Goal: Ask a question

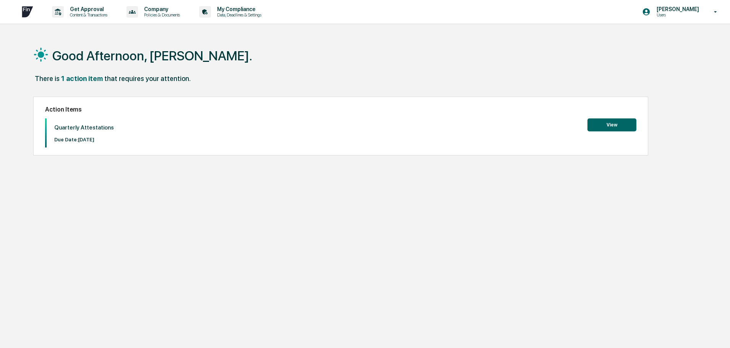
click at [606, 124] on button "View" at bounding box center [612, 125] width 49 height 13
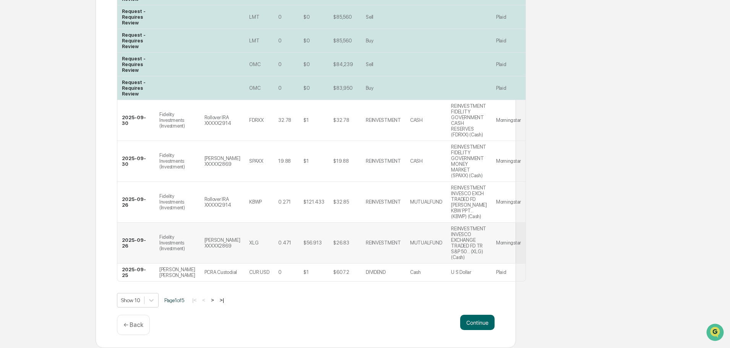
scroll to position [246, 0]
click at [151, 300] on body "Get Approval Content & Transactions Company Policies & Documents My Compliance …" at bounding box center [365, 53] width 730 height 589
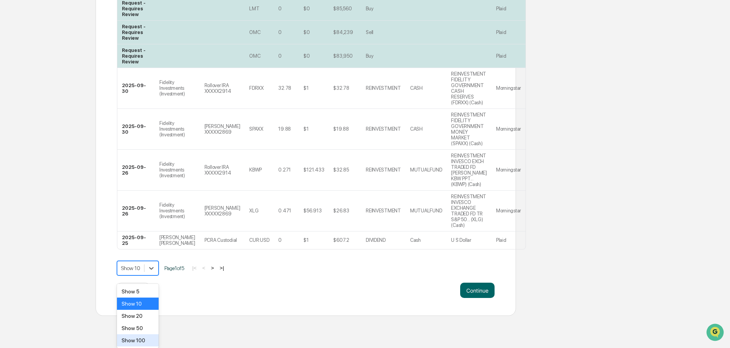
click at [143, 342] on div "Show 100" at bounding box center [138, 341] width 42 height 12
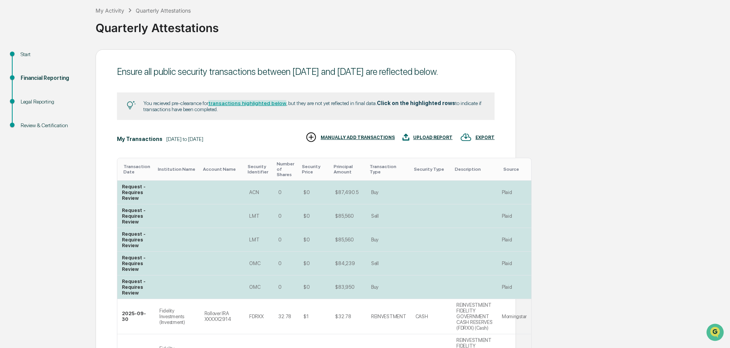
scroll to position [41, 0]
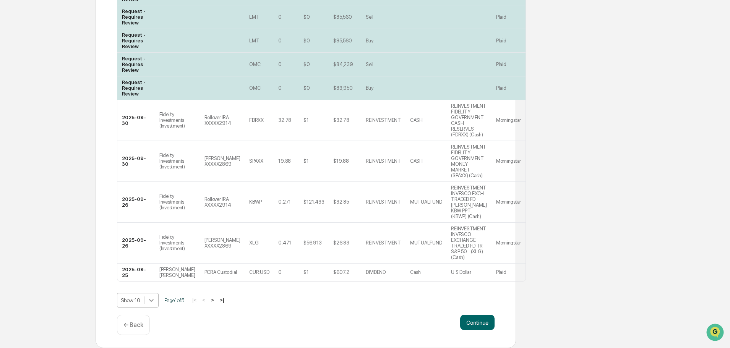
scroll to position [273, 0]
click at [149, 303] on body "Get Approval Content & Transactions Company Policies & Documents My Compliance …" at bounding box center [365, 53] width 730 height 589
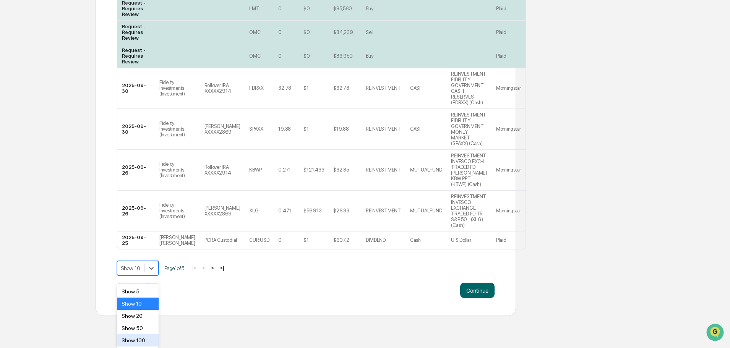
click at [142, 341] on div "Show 100" at bounding box center [138, 341] width 42 height 12
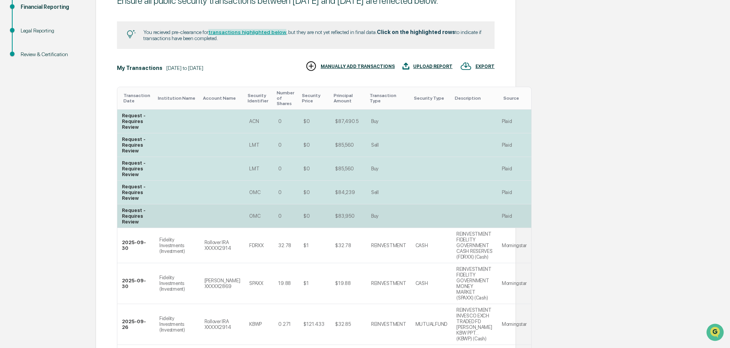
scroll to position [114, 0]
click at [213, 225] on td at bounding box center [222, 216] width 45 height 24
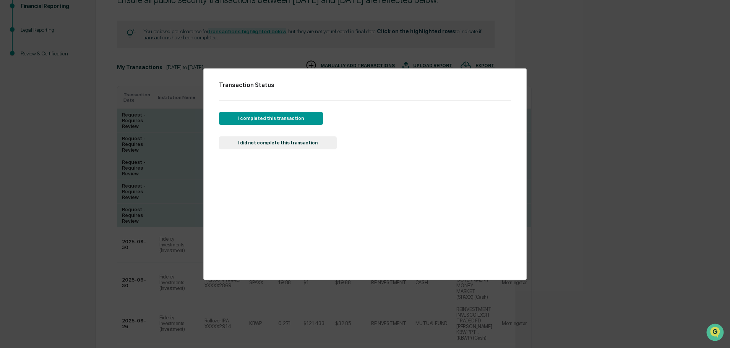
click at [294, 120] on button "I completed this transaction" at bounding box center [271, 118] width 104 height 13
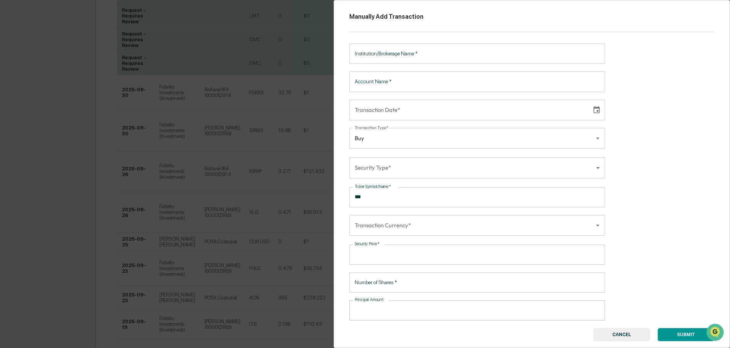
scroll to position [266, 0]
click at [627, 335] on button "CANCEL" at bounding box center [622, 335] width 57 height 13
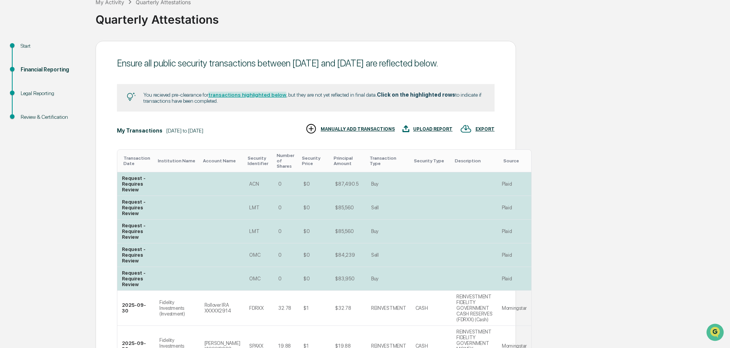
scroll to position [0, 0]
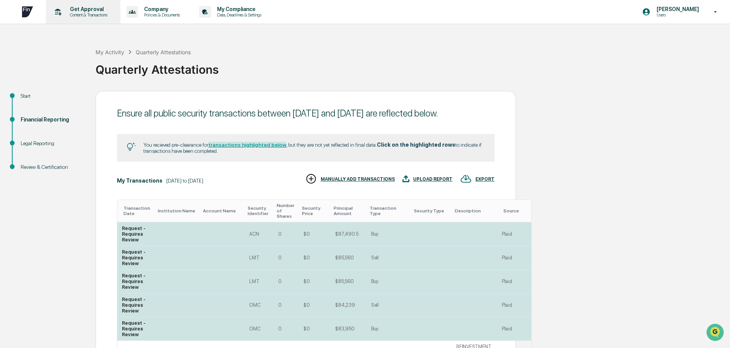
click at [65, 15] on p "Content & Transactions" at bounding box center [87, 14] width 47 height 5
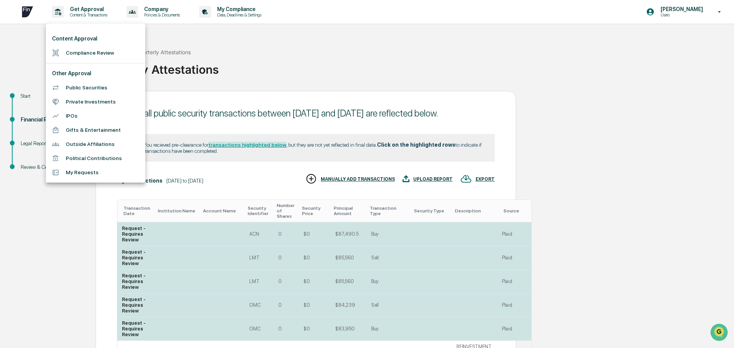
click at [70, 88] on li "Public Securities" at bounding box center [95, 88] width 99 height 14
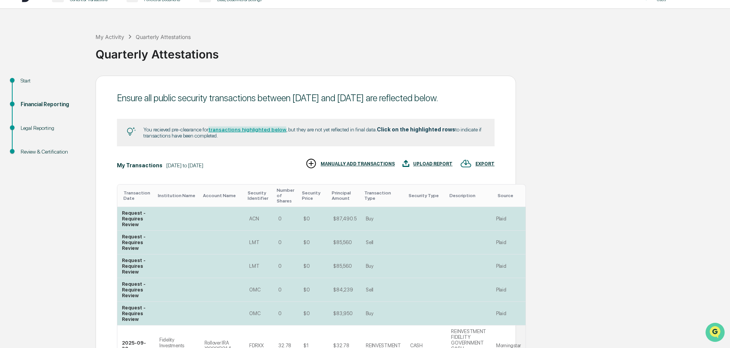
scroll to position [113, 0]
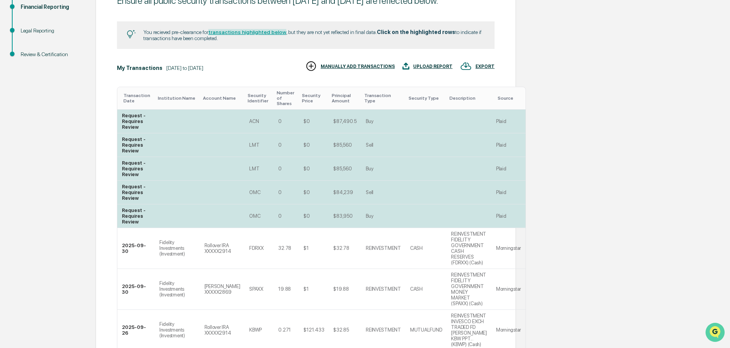
click at [716, 334] on icon "Open customer support" at bounding box center [715, 342] width 19 height 19
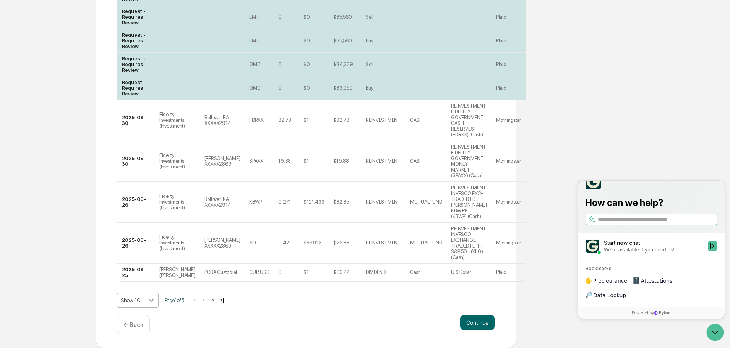
scroll to position [273, 0]
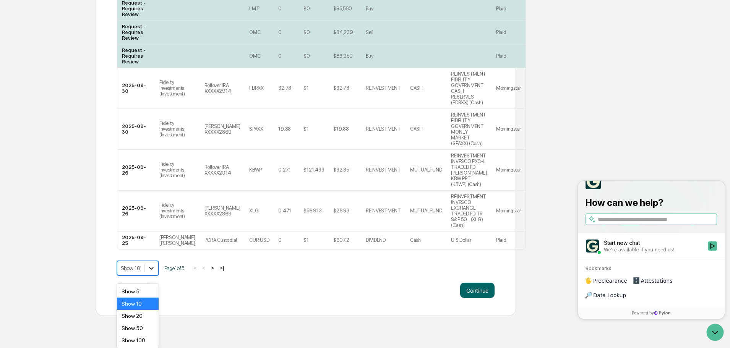
click at [146, 301] on body "Get Approval Content & Transactions Company Policies & Documents My Compliance …" at bounding box center [365, 21] width 730 height 589
click at [139, 340] on div "Show 100" at bounding box center [138, 341] width 42 height 12
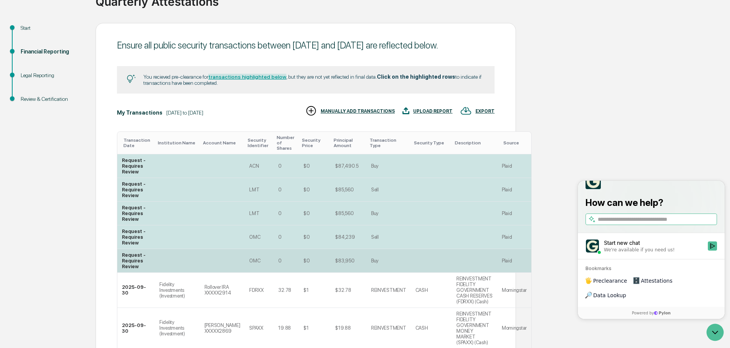
scroll to position [68, 0]
click at [629, 253] on div "We're available if you need us!" at bounding box center [639, 250] width 71 height 6
click at [708, 251] on button "Start new chat We're available if you need us!" at bounding box center [712, 246] width 9 height 9
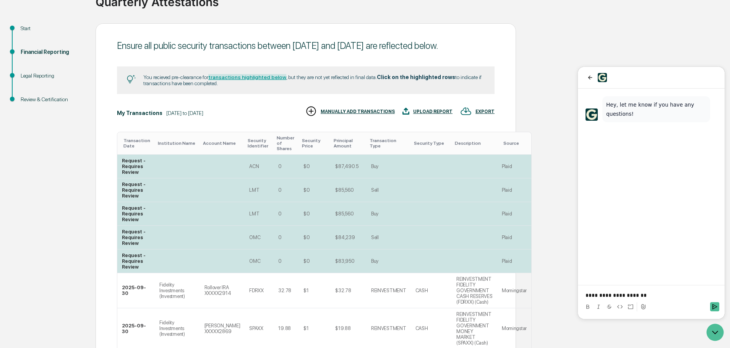
click at [642, 294] on p "**********" at bounding box center [652, 296] width 132 height 8
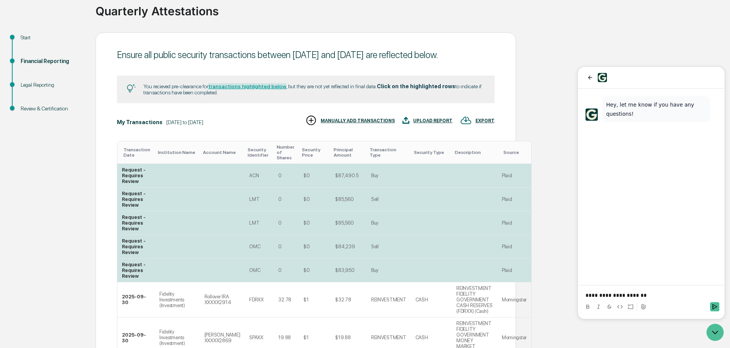
scroll to position [0, 0]
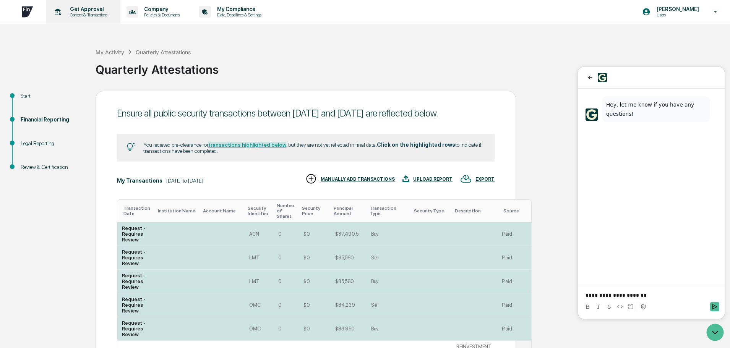
click at [91, 13] on p "Content & Transactions" at bounding box center [87, 14] width 47 height 5
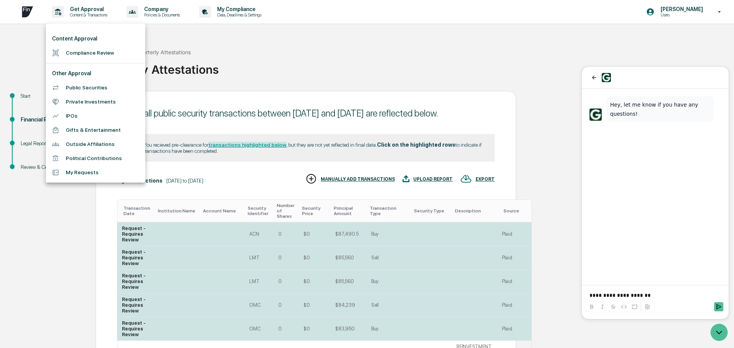
click at [530, 137] on div at bounding box center [367, 174] width 734 height 348
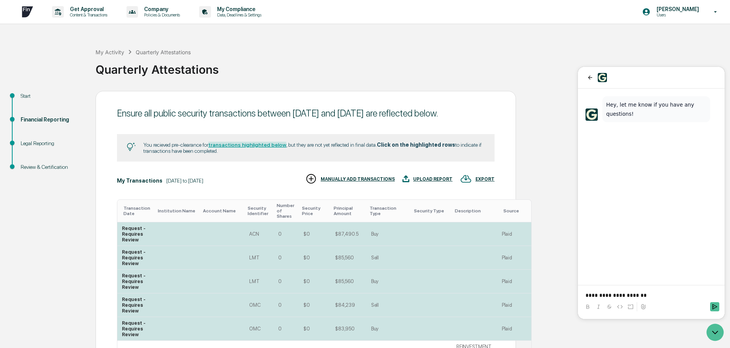
click at [646, 297] on p "**********" at bounding box center [652, 296] width 132 height 8
click at [81, 11] on p "Get Approval" at bounding box center [87, 9] width 47 height 6
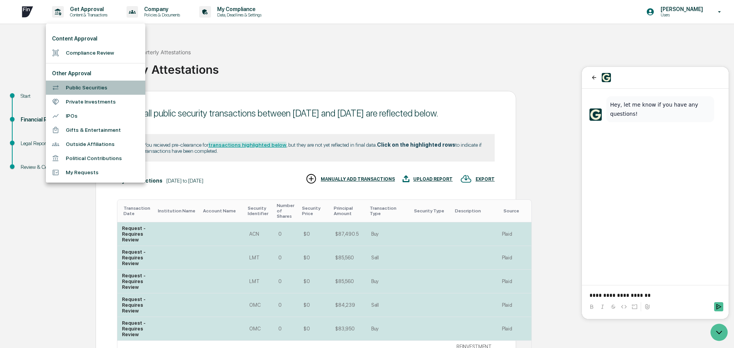
click at [93, 91] on li "Public Securities" at bounding box center [95, 88] width 99 height 14
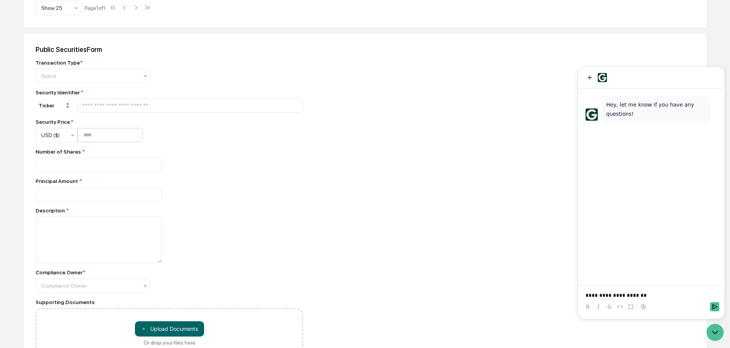
scroll to position [306, 0]
click at [660, 299] on p "**********" at bounding box center [652, 296] width 132 height 8
drag, startPoint x: 601, startPoint y: 297, endPoint x: 658, endPoint y: 298, distance: 57.4
click at [658, 298] on p "**********" at bounding box center [652, 296] width 132 height 8
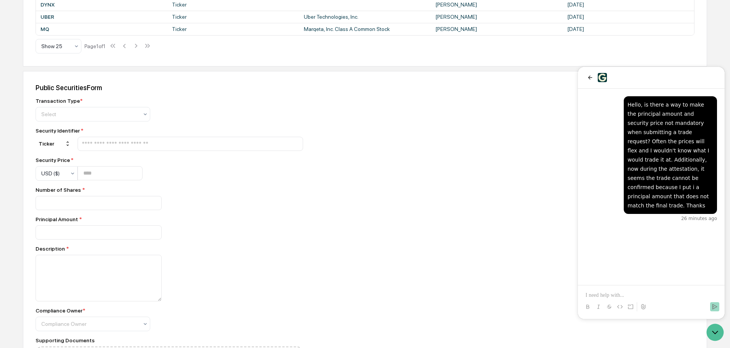
drag, startPoint x: 675, startPoint y: 233, endPoint x: 645, endPoint y: 205, distance: 41.1
click at [675, 233] on div "Hello, is there a way to make the principal amount and security price not manda…" at bounding box center [651, 187] width 147 height 197
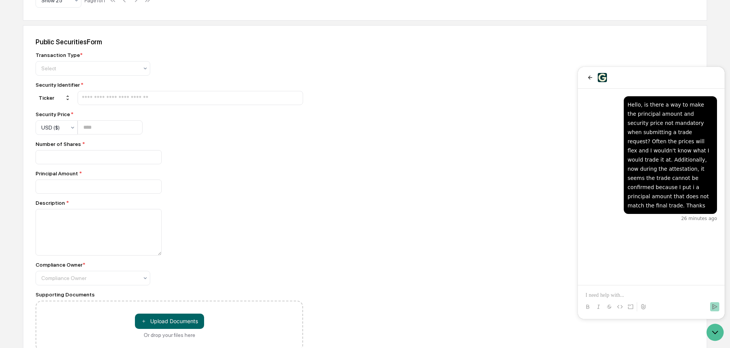
scroll to position [351, 0]
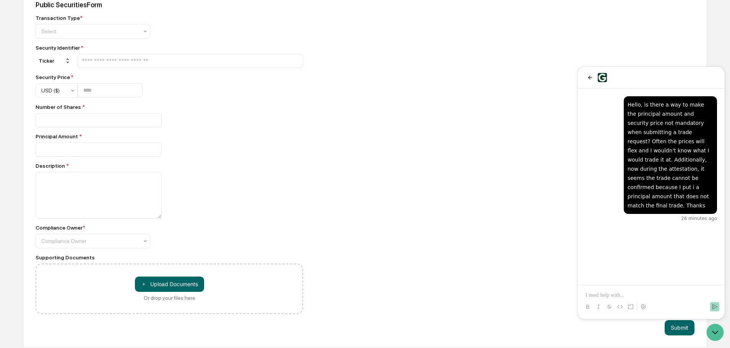
click at [640, 296] on p at bounding box center [652, 296] width 132 height 8
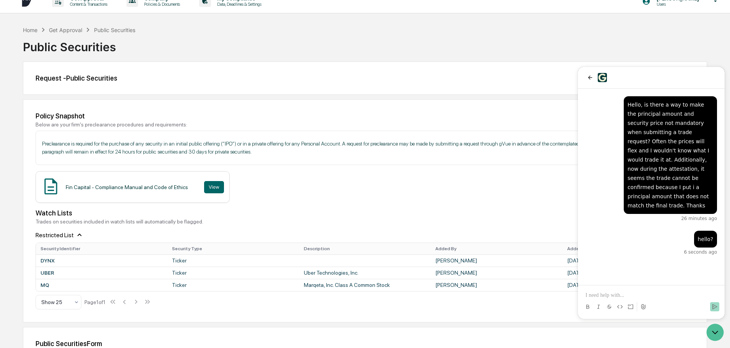
scroll to position [0, 0]
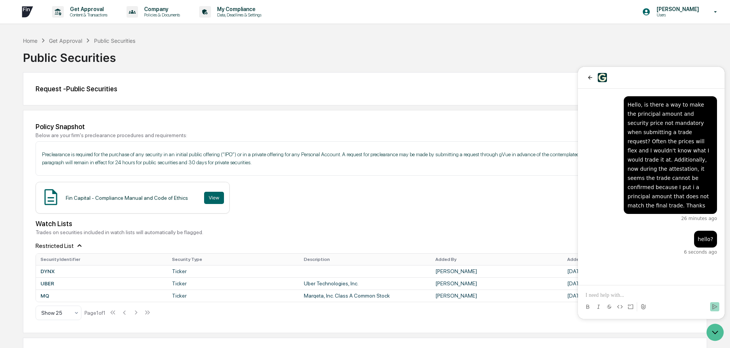
click at [616, 294] on p at bounding box center [652, 296] width 132 height 8
